Goal: Find contact information: Find contact information

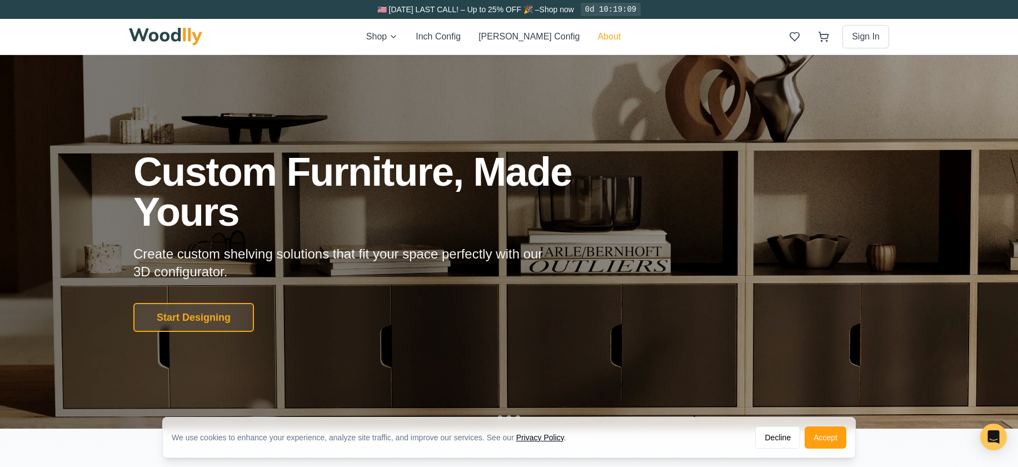
click at [597, 38] on button "About" at bounding box center [608, 36] width 23 height 13
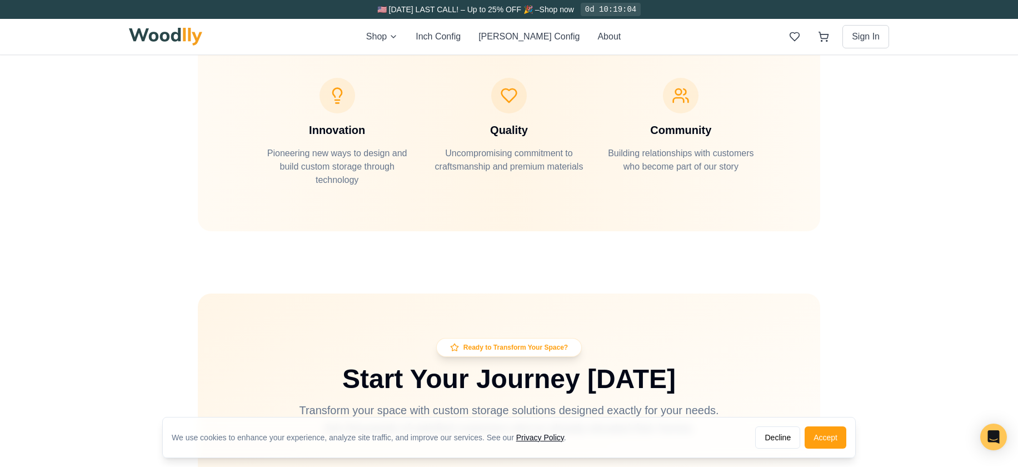
scroll to position [3726, 0]
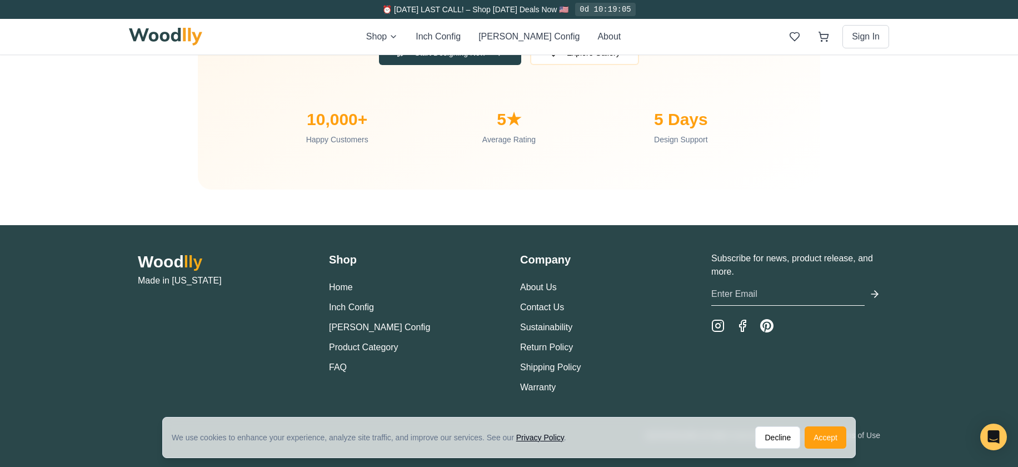
click at [544, 301] on li "Contact Us" at bounding box center [604, 307] width 169 height 13
click at [545, 307] on link "Contact Us" at bounding box center [542, 306] width 44 height 9
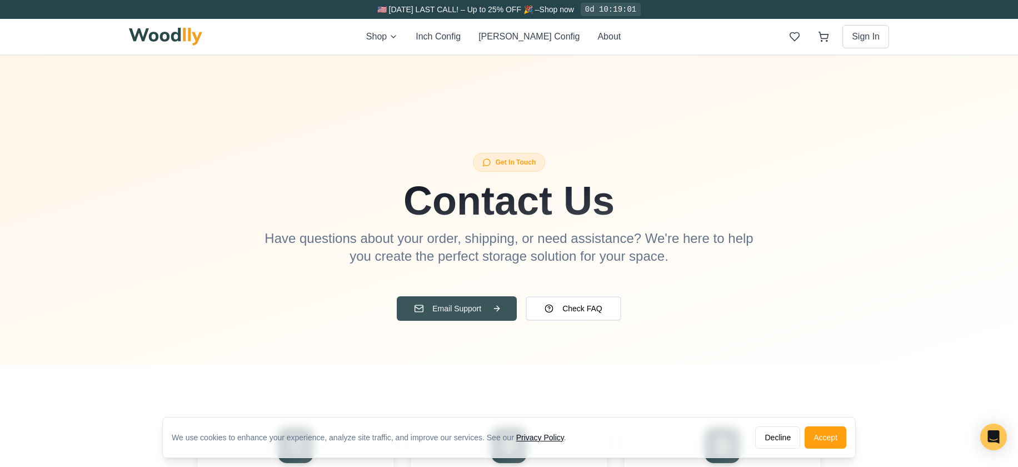
click at [458, 310] on button "Email Support" at bounding box center [457, 308] width 120 height 24
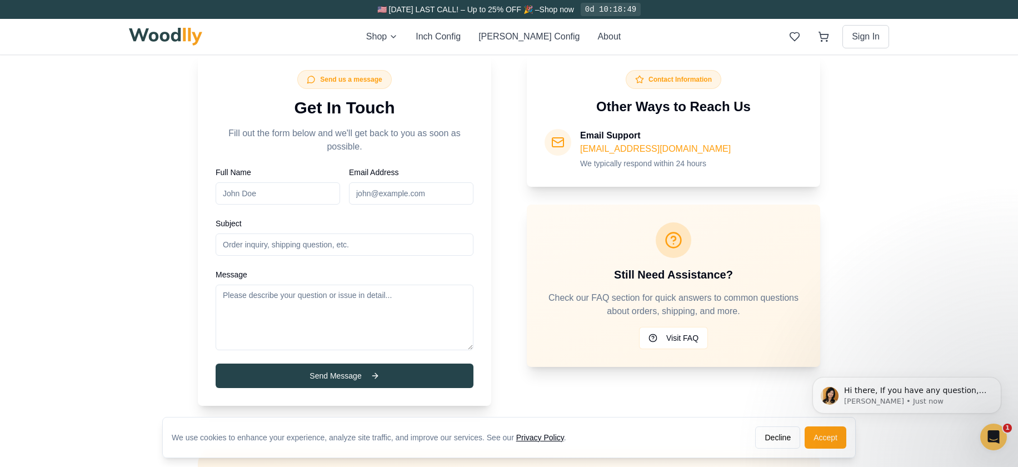
scroll to position [551, 0]
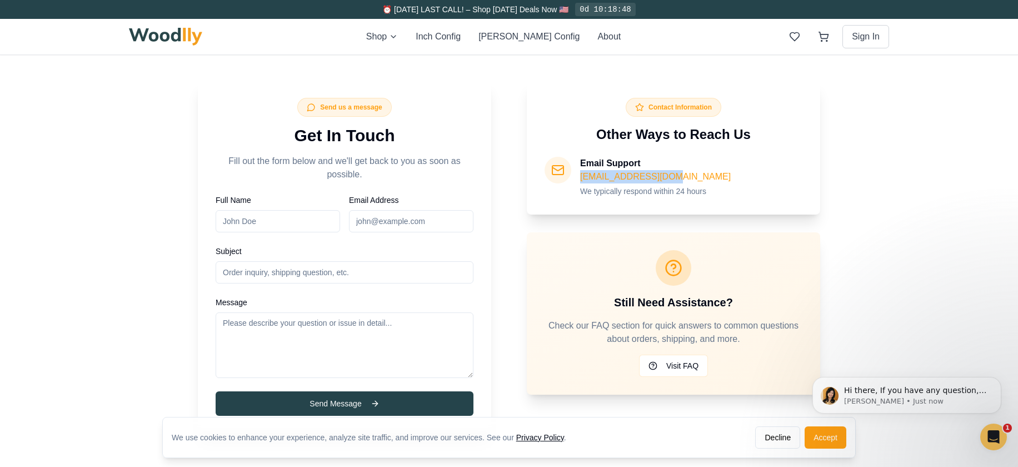
drag, startPoint x: 678, startPoint y: 176, endPoint x: 579, endPoint y: 183, distance: 99.2
click at [579, 183] on div "Email Support [EMAIL_ADDRESS][DOMAIN_NAME] We typically respond within 24 hours" at bounding box center [674, 177] width 258 height 40
copy link "[EMAIL_ADDRESS][DOMAIN_NAME]"
